Goal: Task Accomplishment & Management: Use online tool/utility

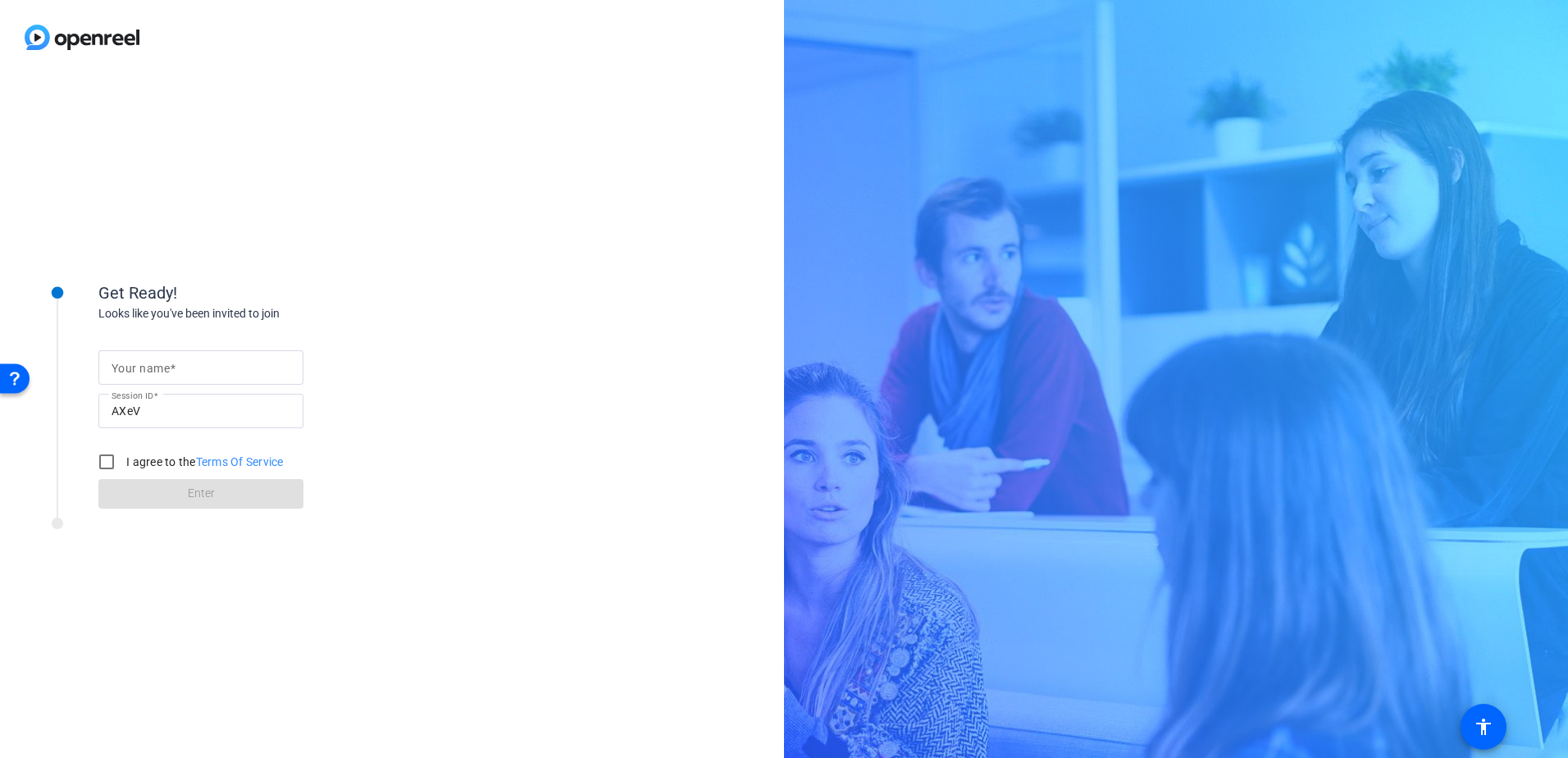
click at [274, 350] on div at bounding box center [201, 368] width 179 height 35
type input "[PERSON_NAME]"
click at [433, 343] on div "Get Ready! Looks like you've been invited to join Your name [PERSON_NAME] Sessi…" at bounding box center [392, 416] width 784 height 683
click at [109, 456] on input "I agree to the Terms Of Service" at bounding box center [107, 462] width 33 height 33
checkbox input "true"
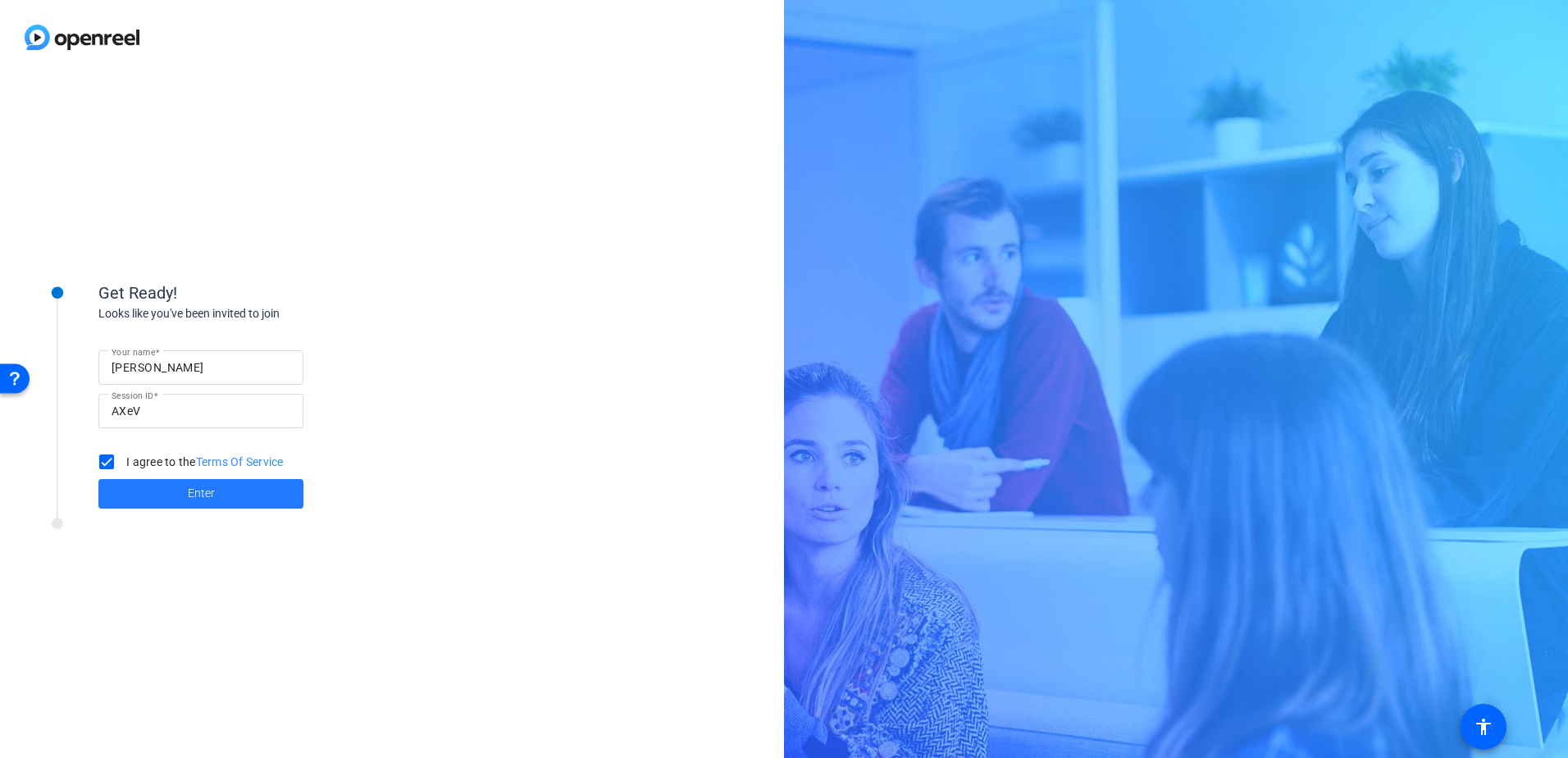
click at [188, 500] on span "Enter" at bounding box center [202, 494] width 27 height 17
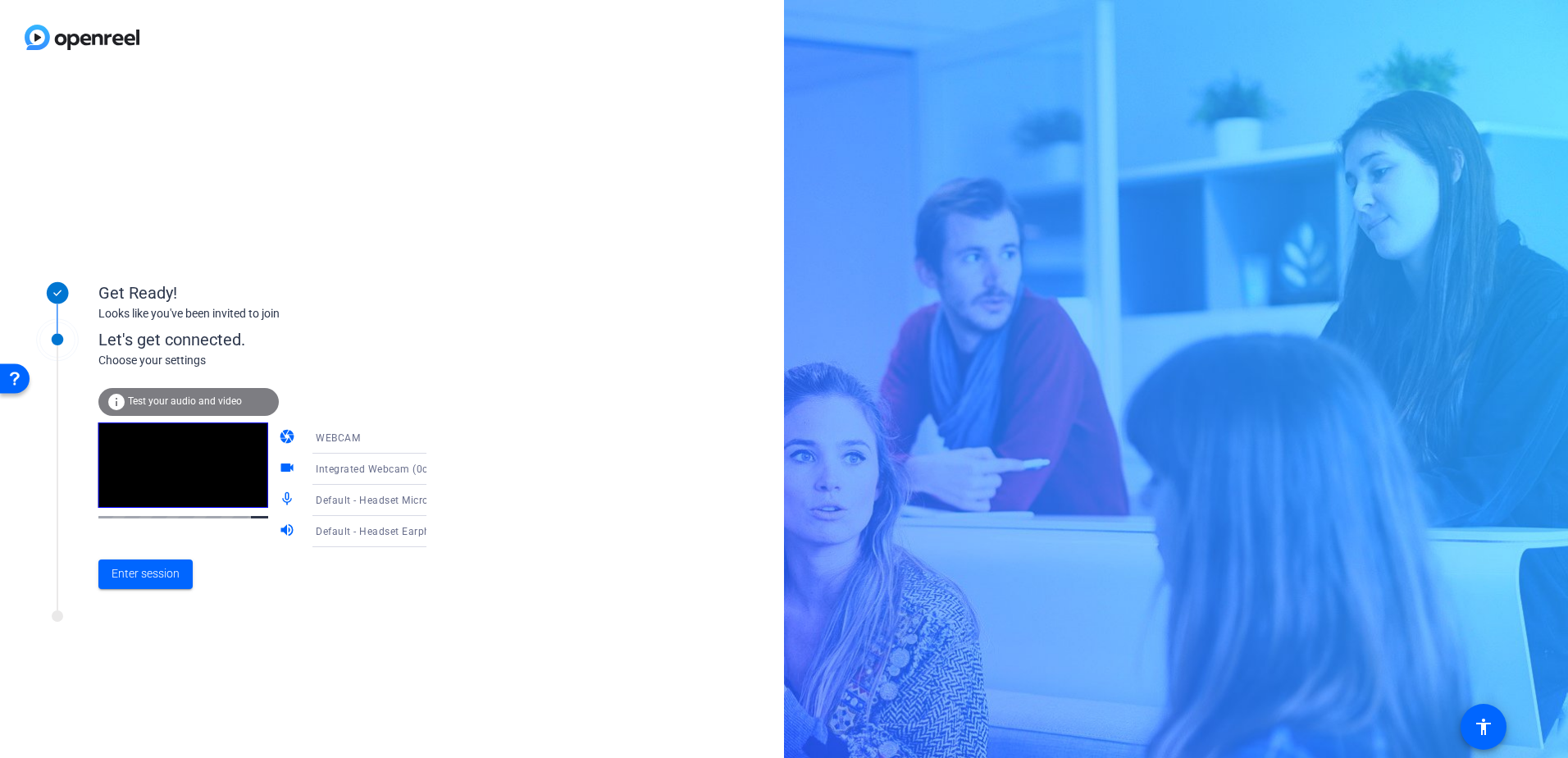
click at [211, 398] on span "Test your audio and video" at bounding box center [185, 401] width 114 height 12
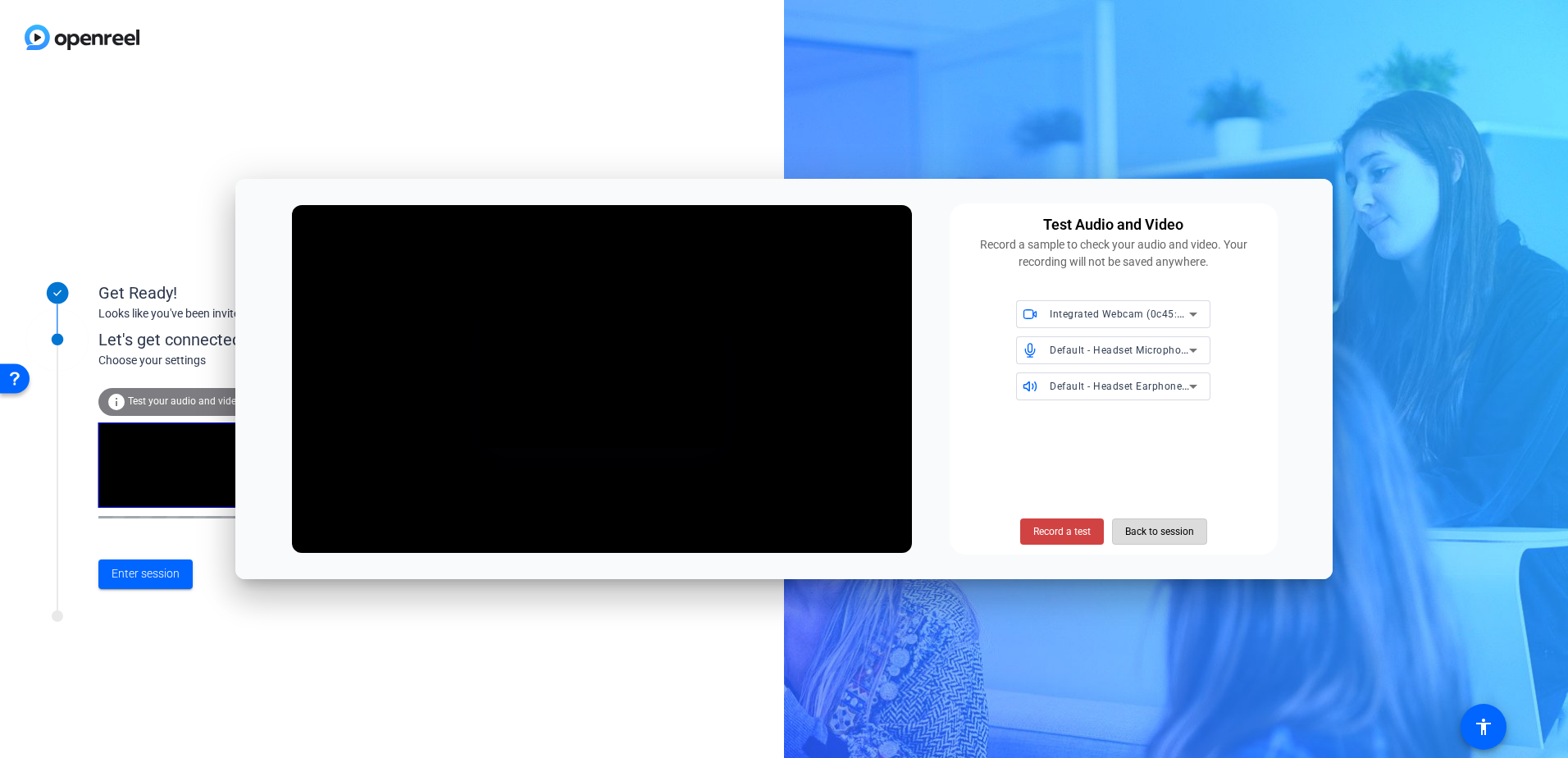
click at [1169, 536] on span "Back to session" at bounding box center [1160, 532] width 69 height 31
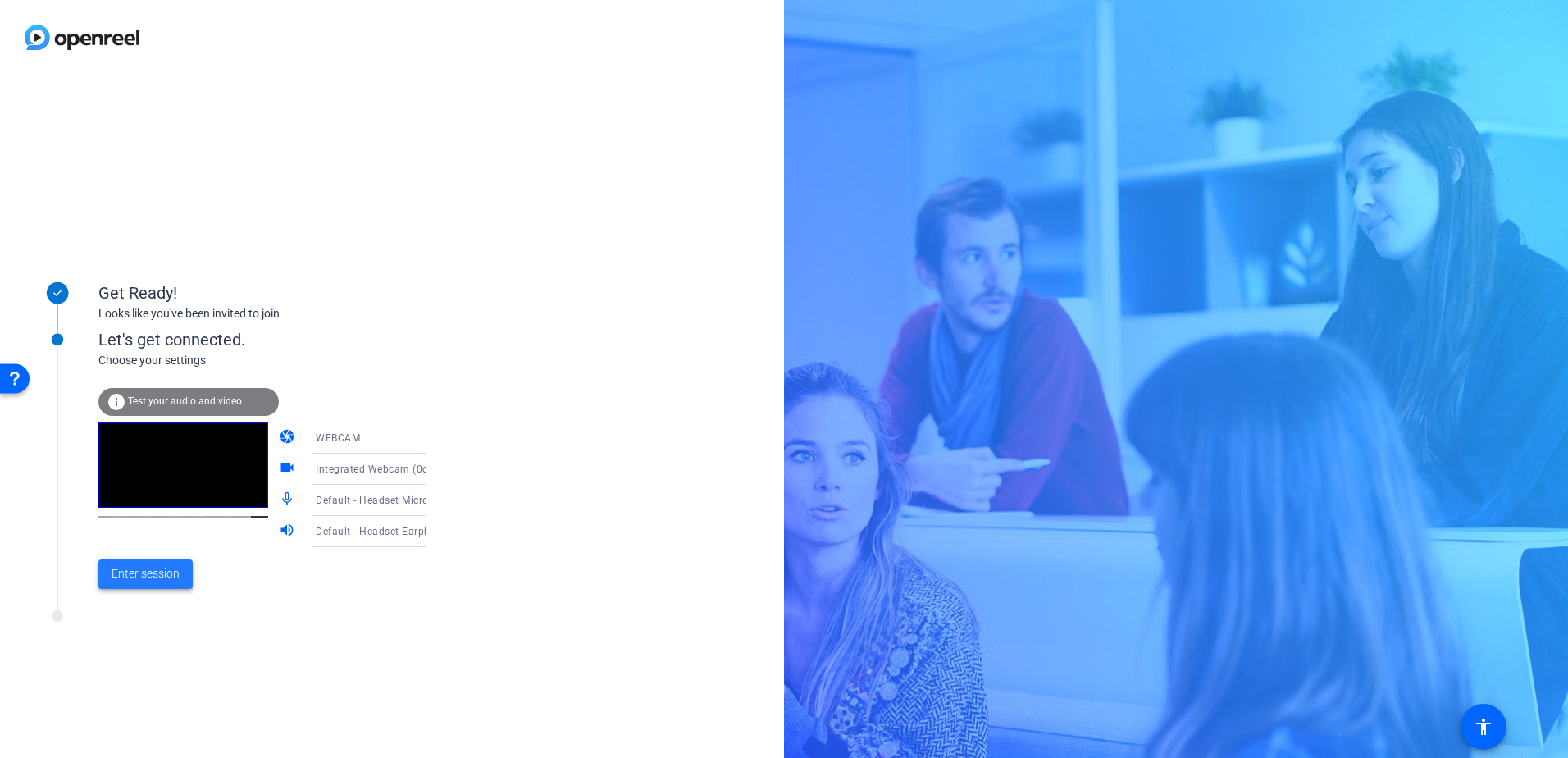
click at [142, 586] on span at bounding box center [145, 574] width 94 height 40
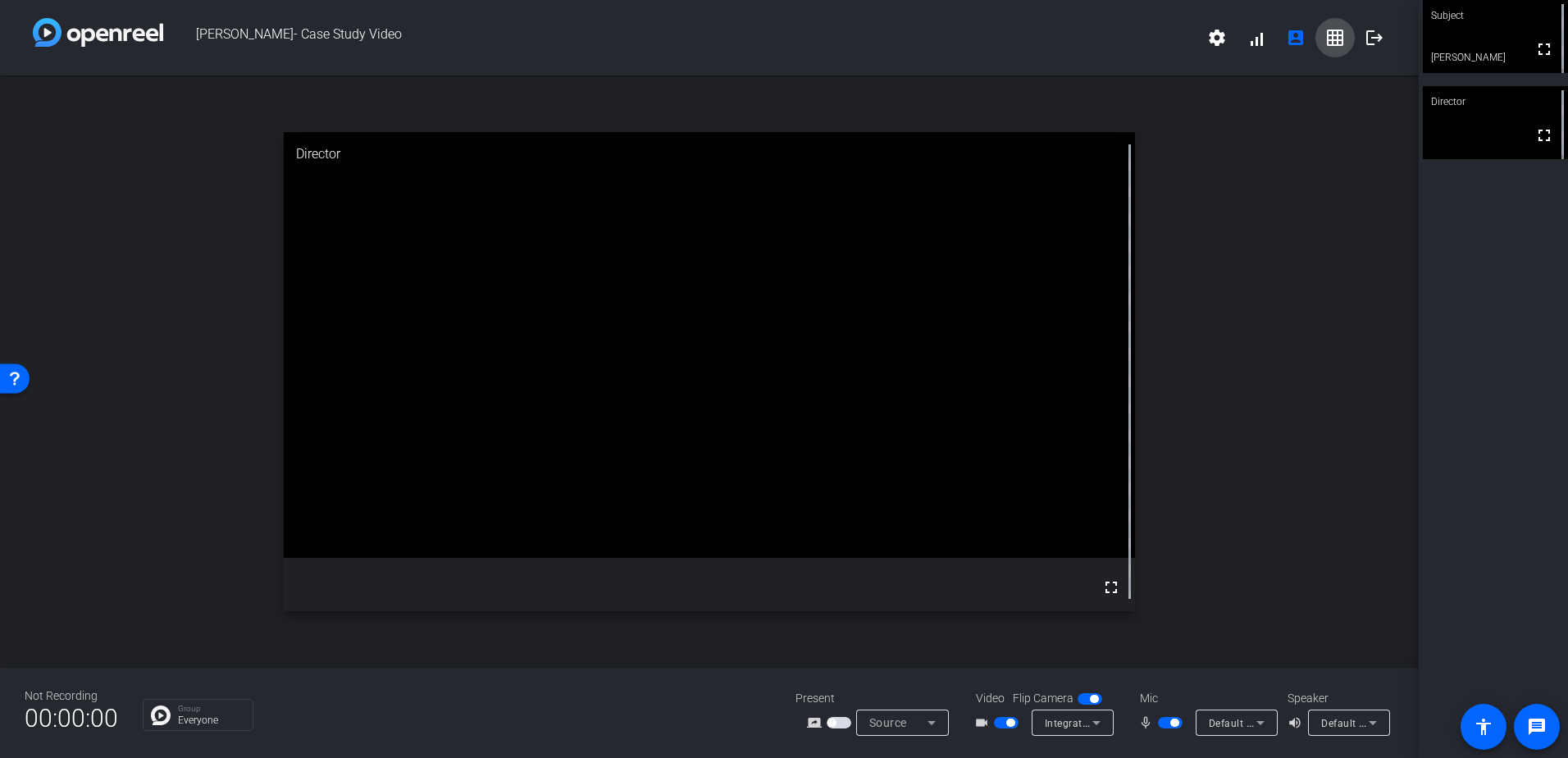
click at [1340, 40] on mat-icon "grid_on" at bounding box center [1335, 38] width 19 height 19
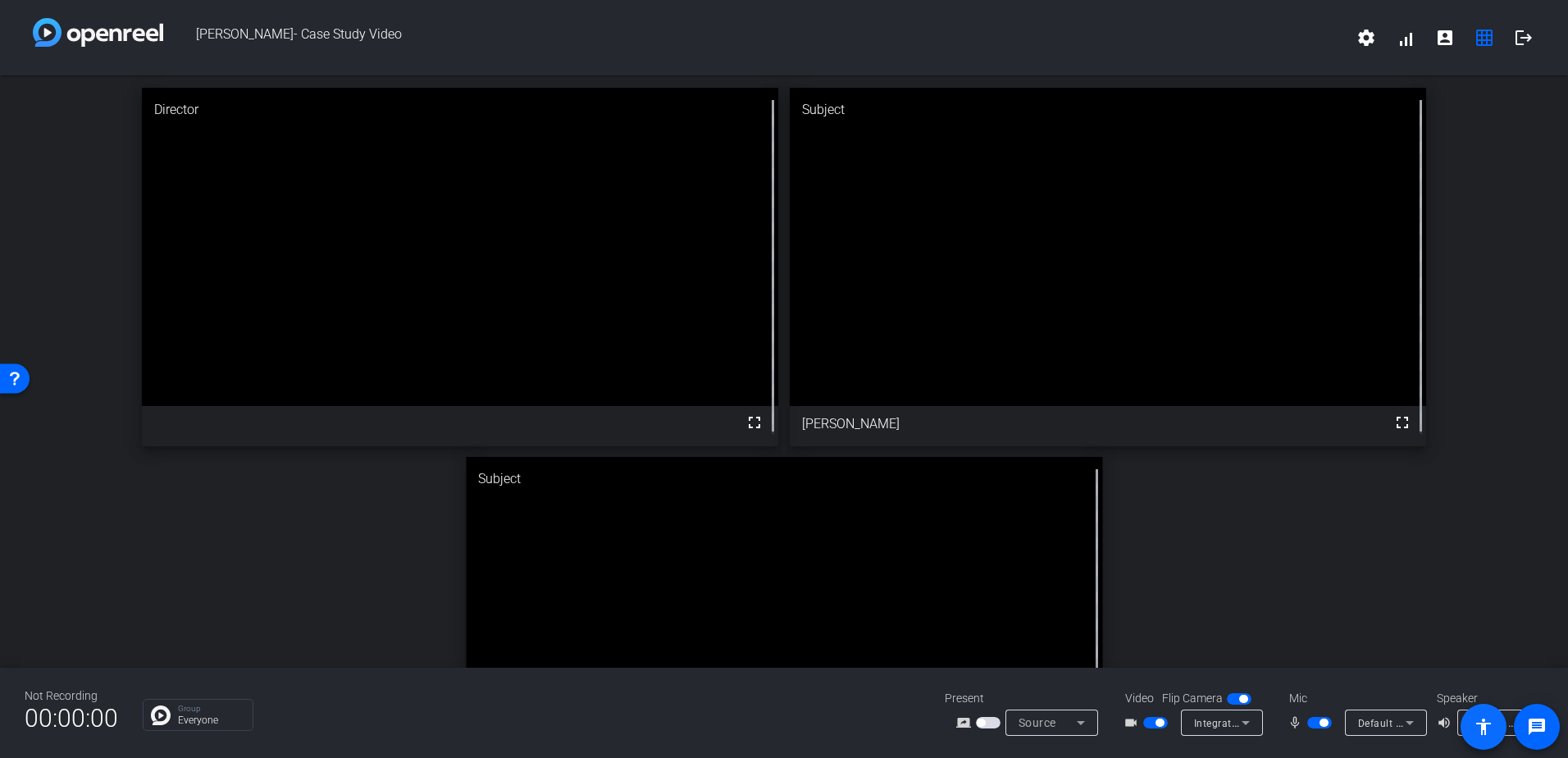
click at [1491, 728] on mat-icon "accessibility" at bounding box center [1484, 727] width 19 height 19
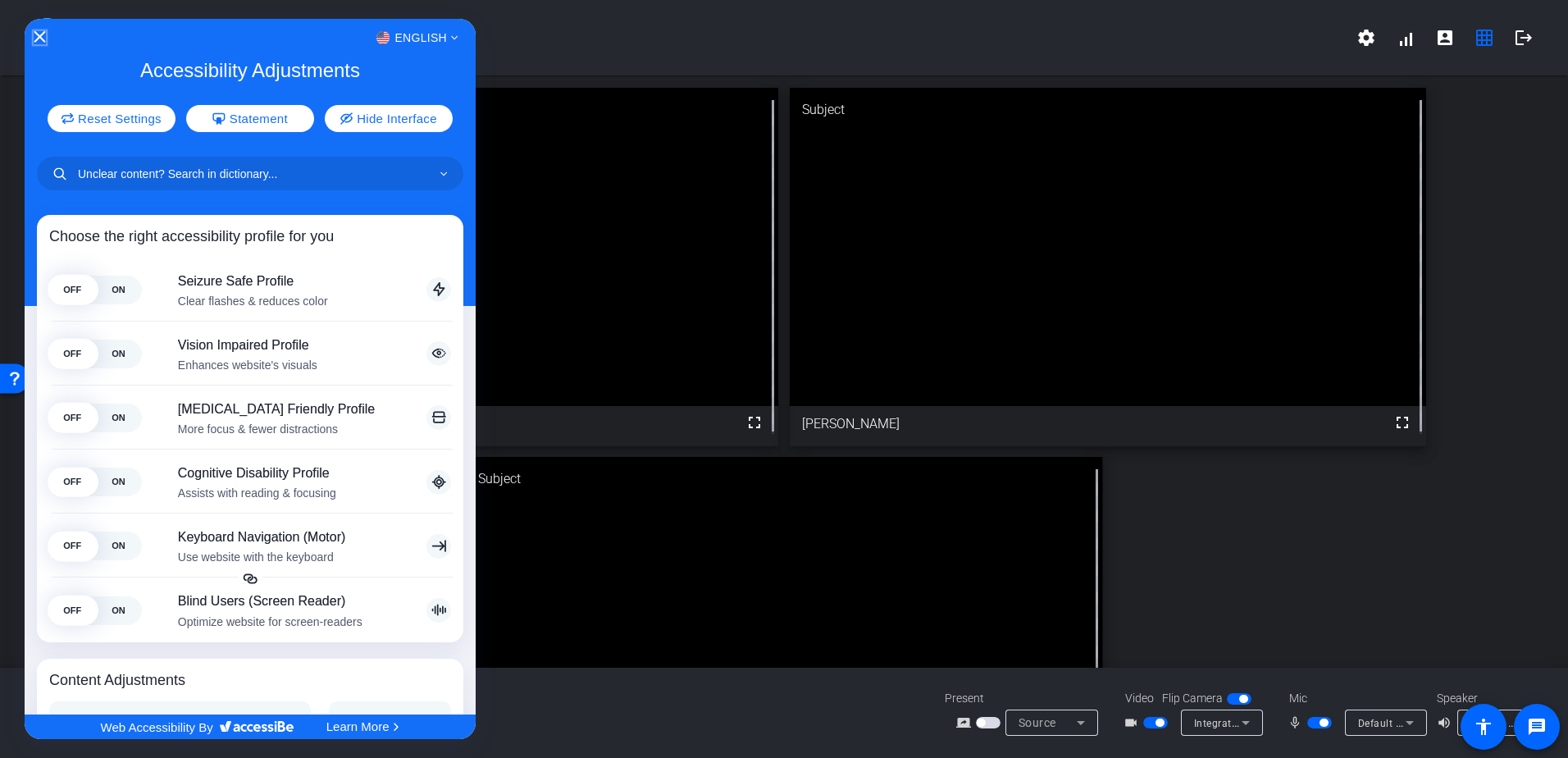
click at [38, 35] on icon "Close Accessibility Interface" at bounding box center [41, 37] width 12 height 12
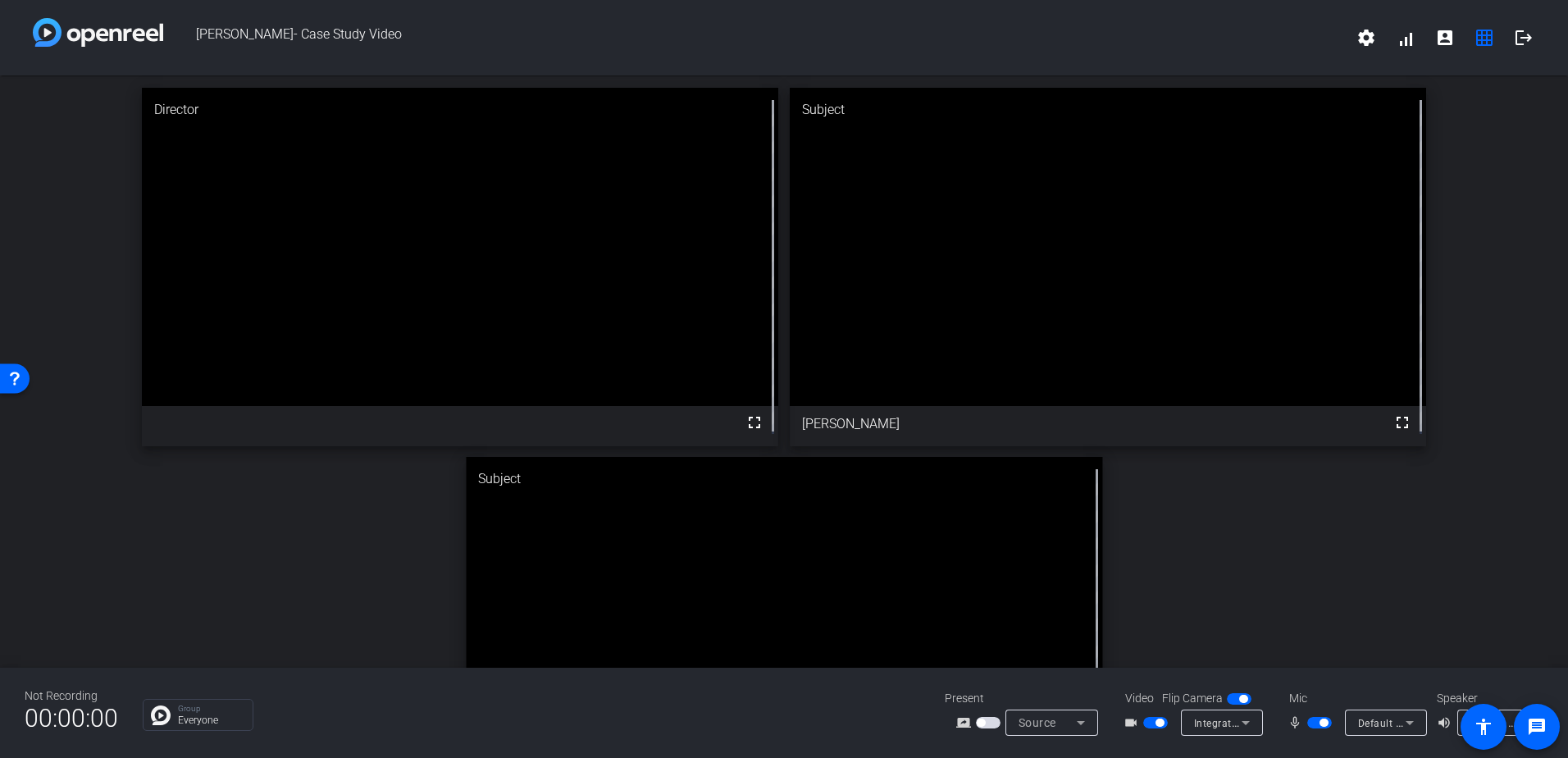
click at [1412, 725] on icon at bounding box center [1410, 723] width 19 height 19
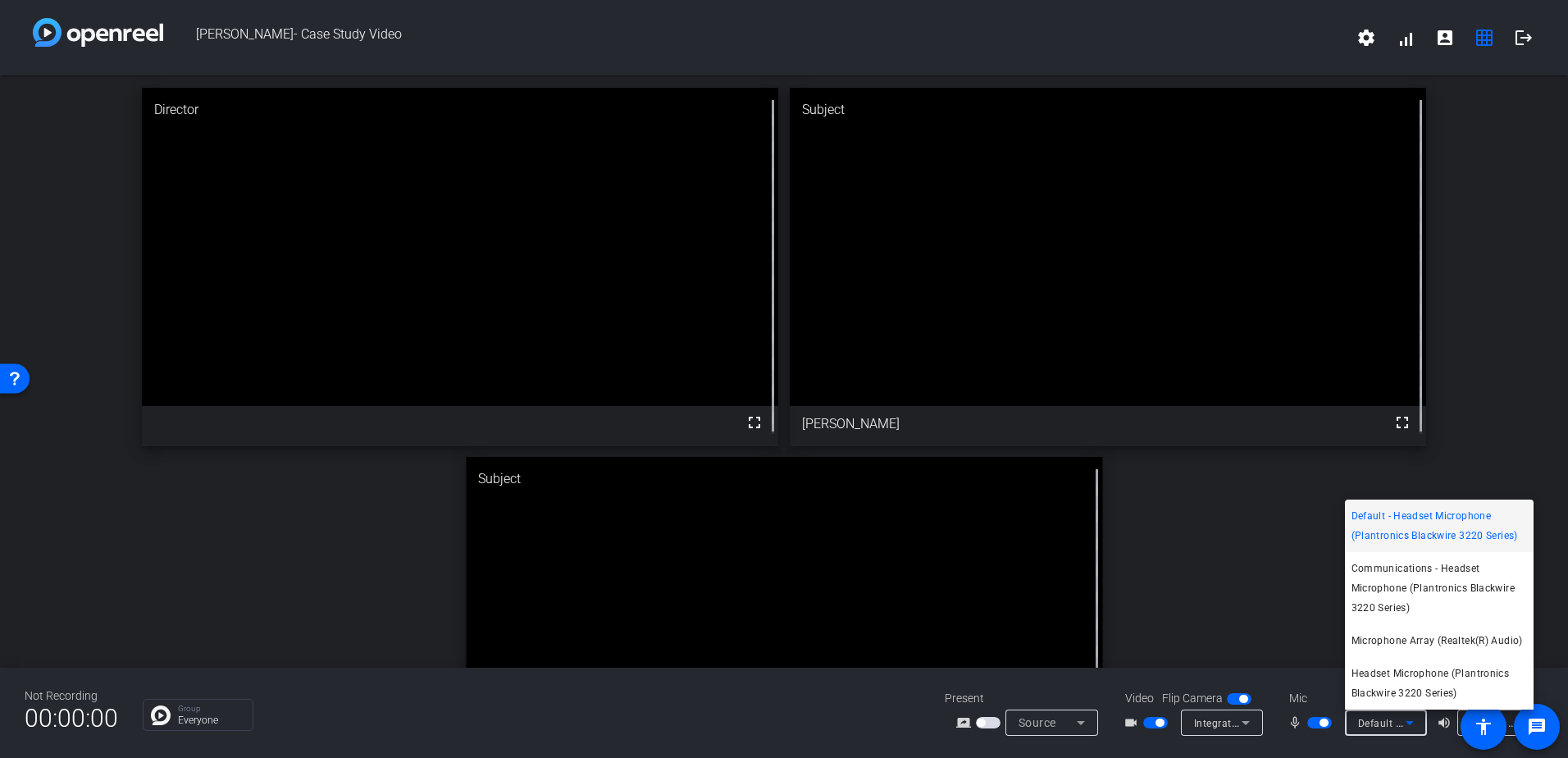
click at [1412, 725] on div at bounding box center [784, 379] width 1568 height 758
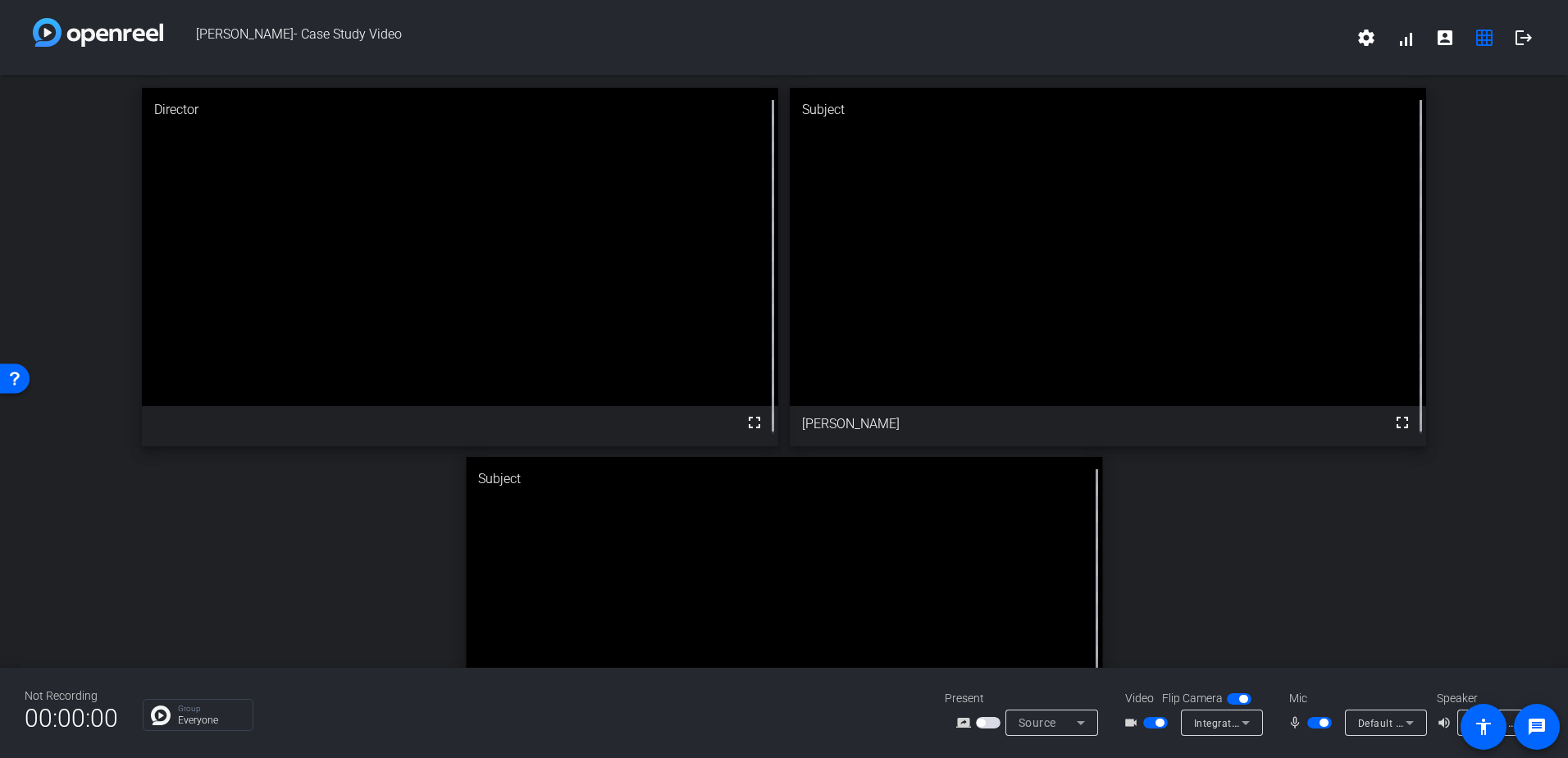
click at [1247, 698] on span "button" at bounding box center [1243, 699] width 8 height 8
click at [1247, 698] on span "button" at bounding box center [1239, 699] width 24 height 12
click at [1076, 723] on icon at bounding box center [1081, 723] width 19 height 19
click at [1076, 723] on div at bounding box center [784, 379] width 1568 height 758
click at [1164, 722] on span "button" at bounding box center [1155, 723] width 24 height 12
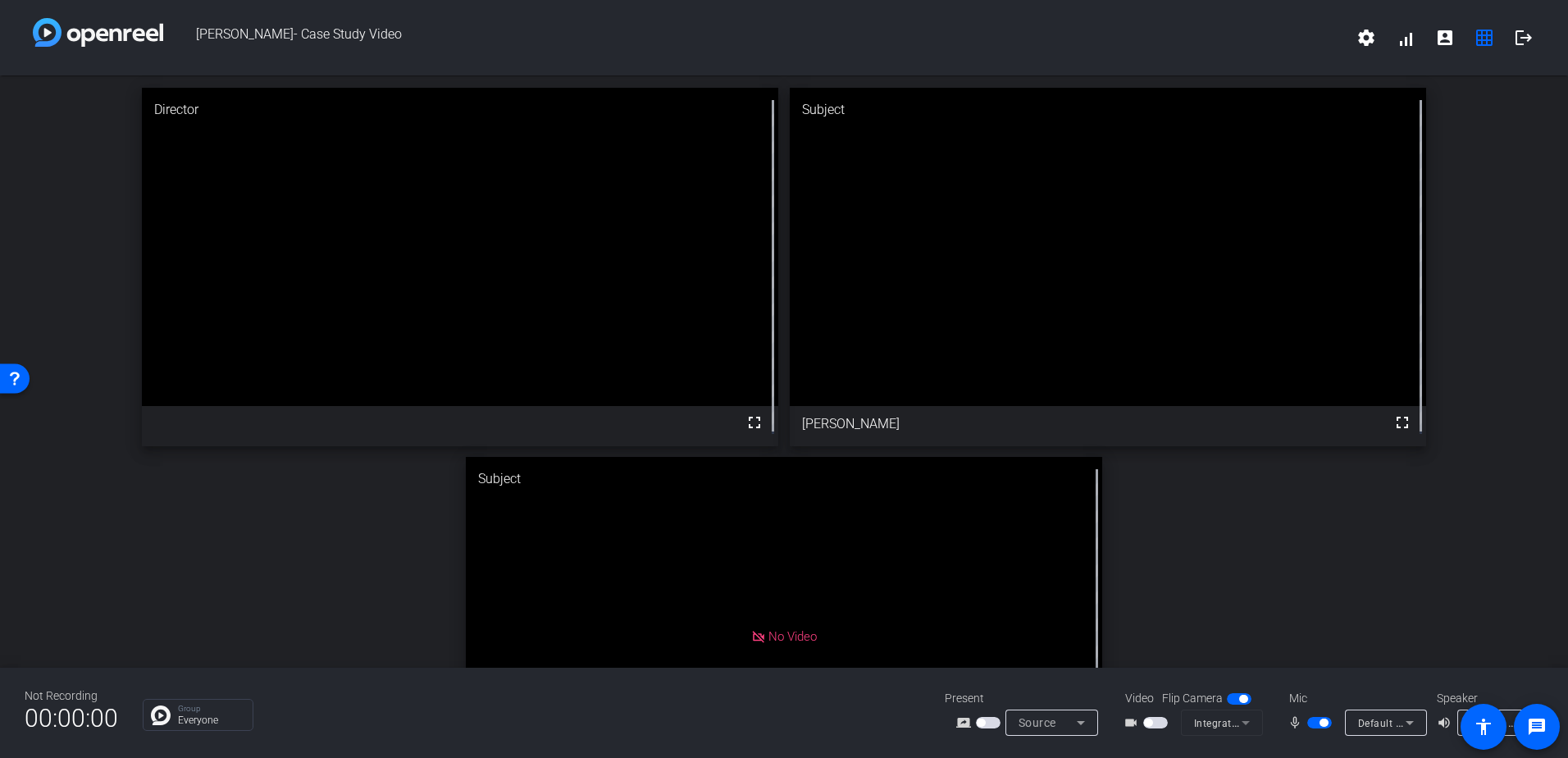
click at [1164, 722] on span "button" at bounding box center [1155, 723] width 24 height 12
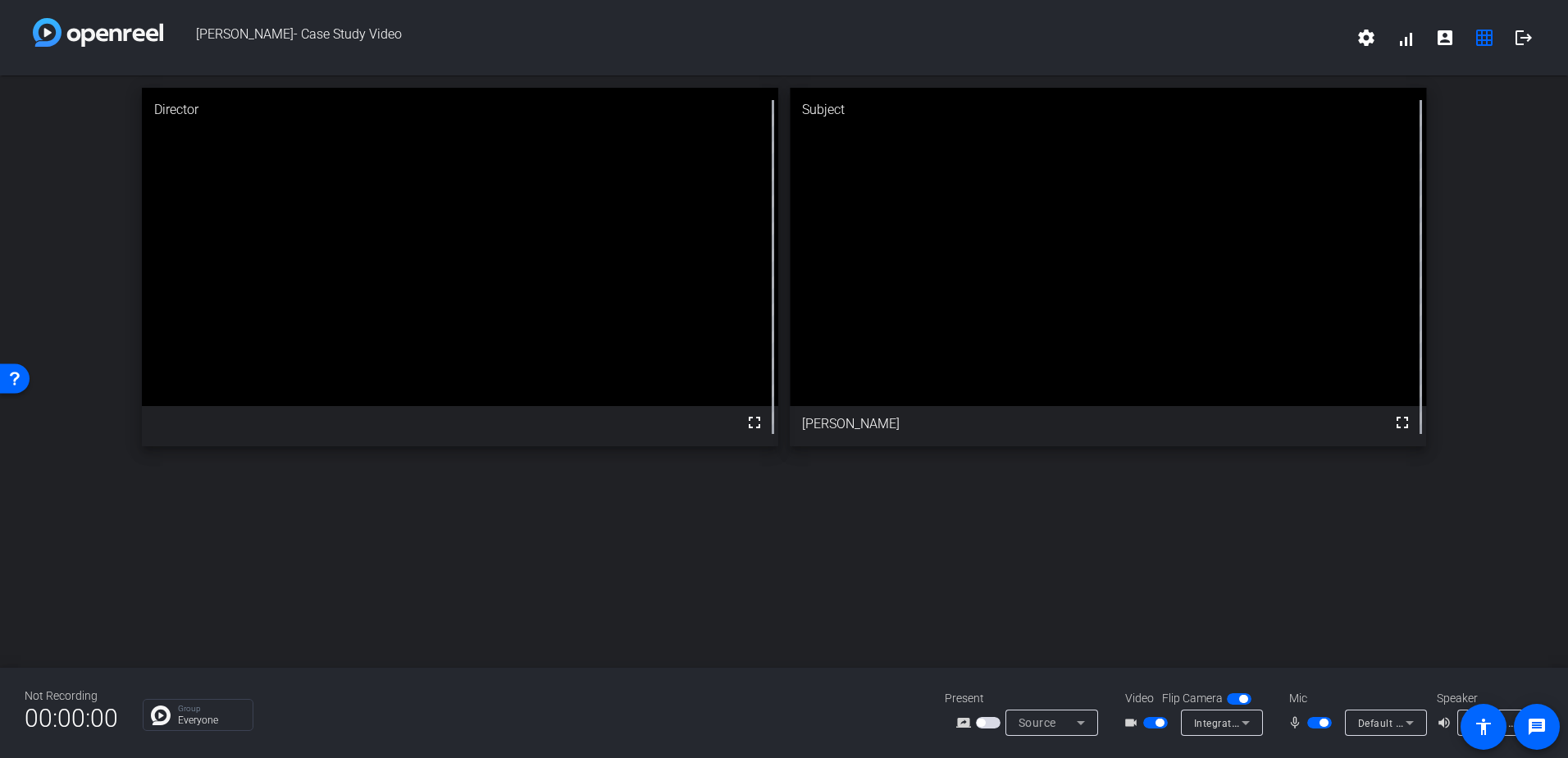
click at [1157, 724] on span "button" at bounding box center [1160, 723] width 8 height 8
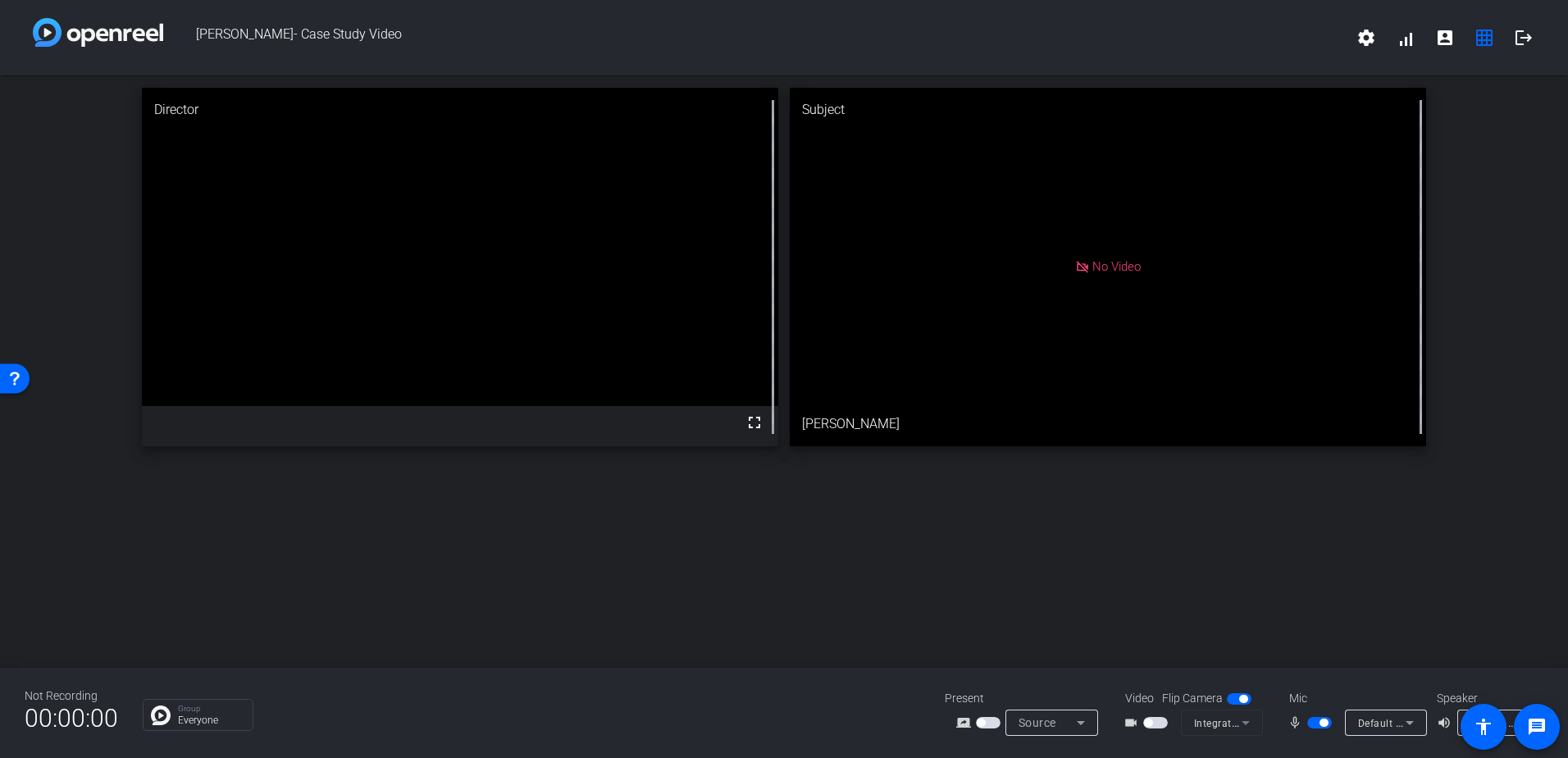
click at [1156, 726] on span "button" at bounding box center [1155, 723] width 24 height 12
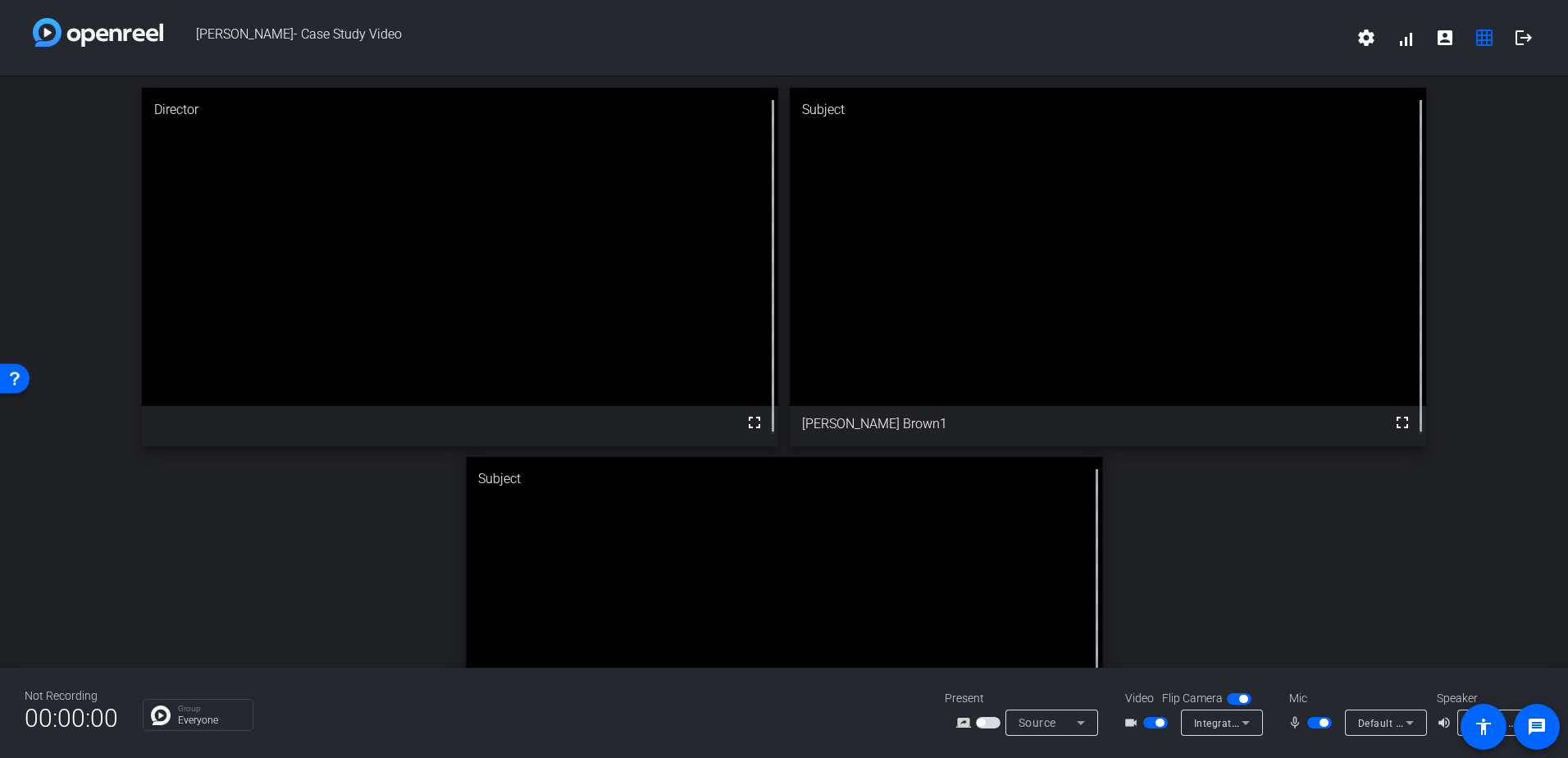
drag, startPoint x: 1282, startPoint y: 479, endPoint x: 1101, endPoint y: 661, distance: 256.7
click at [1101, 661] on div "Director fullscreen Subject fullscreen [PERSON_NAME] Brown1 Subject fullscreen …" at bounding box center [784, 451] width 1568 height 752
